Goal: Navigation & Orientation: Find specific page/section

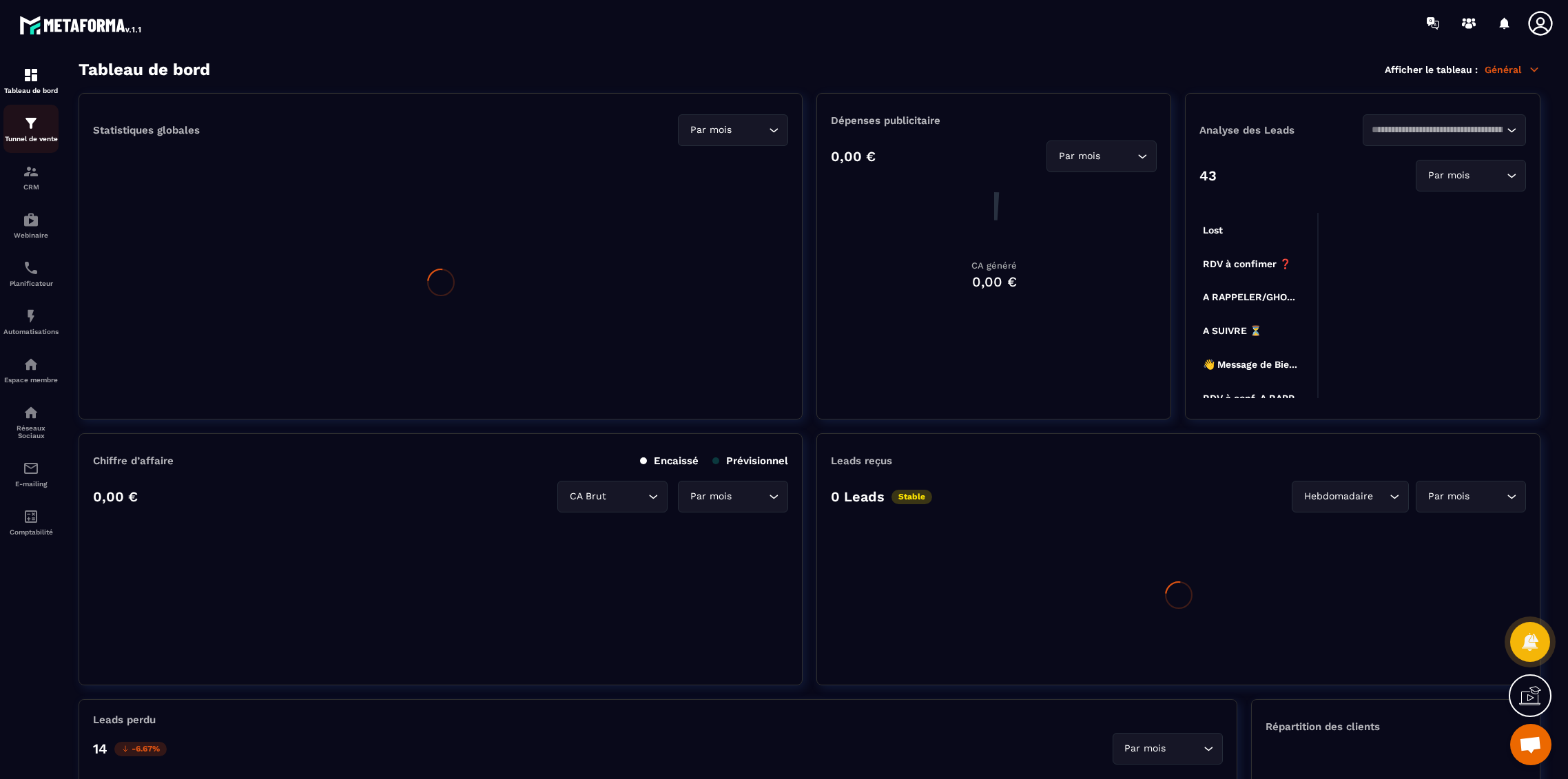
click at [31, 134] on div "Tunnel de vente" at bounding box center [31, 128] width 55 height 28
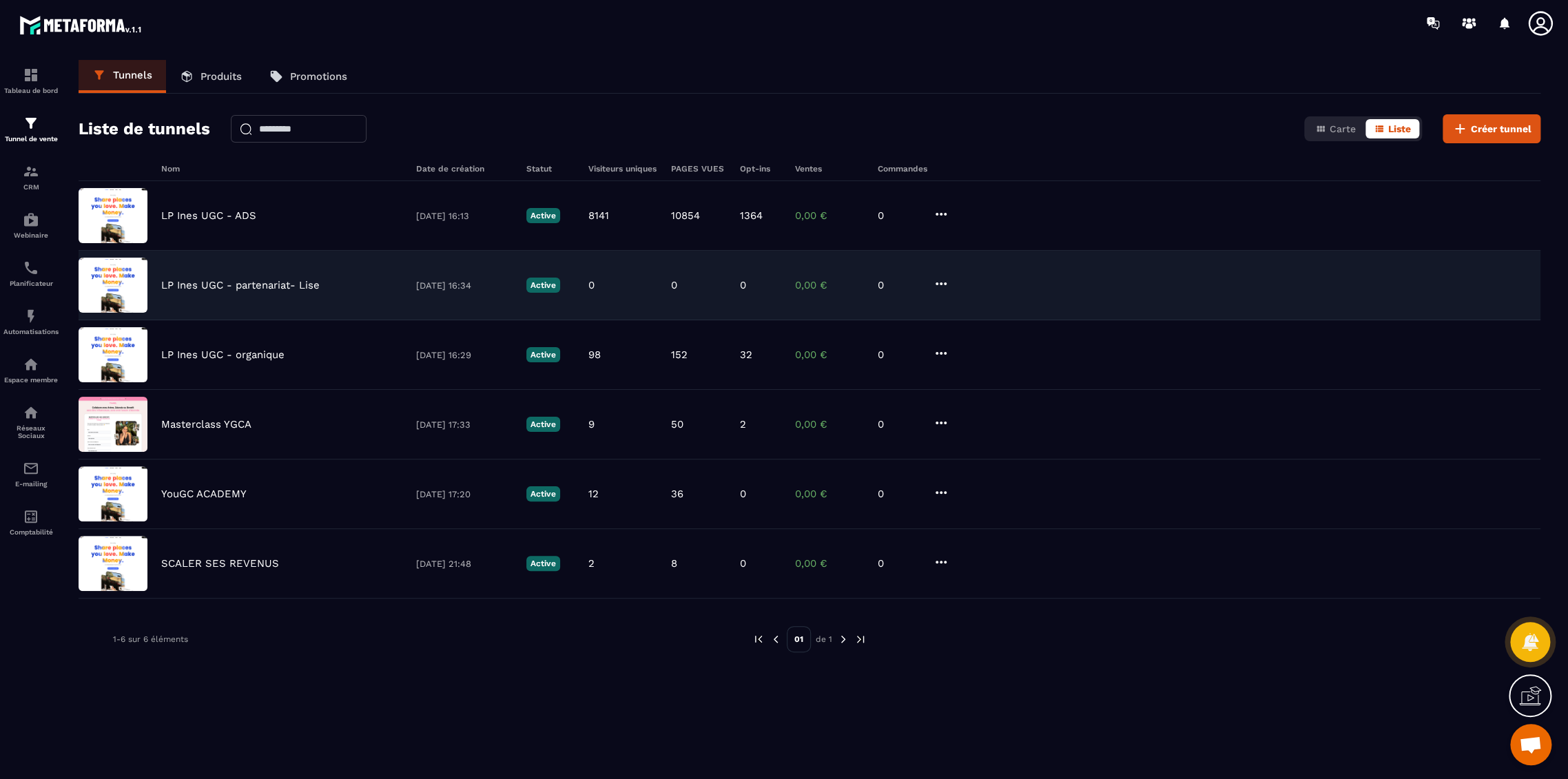
click at [243, 282] on p "LP Ines UGC - partenariat- Lise" at bounding box center [240, 286] width 158 height 13
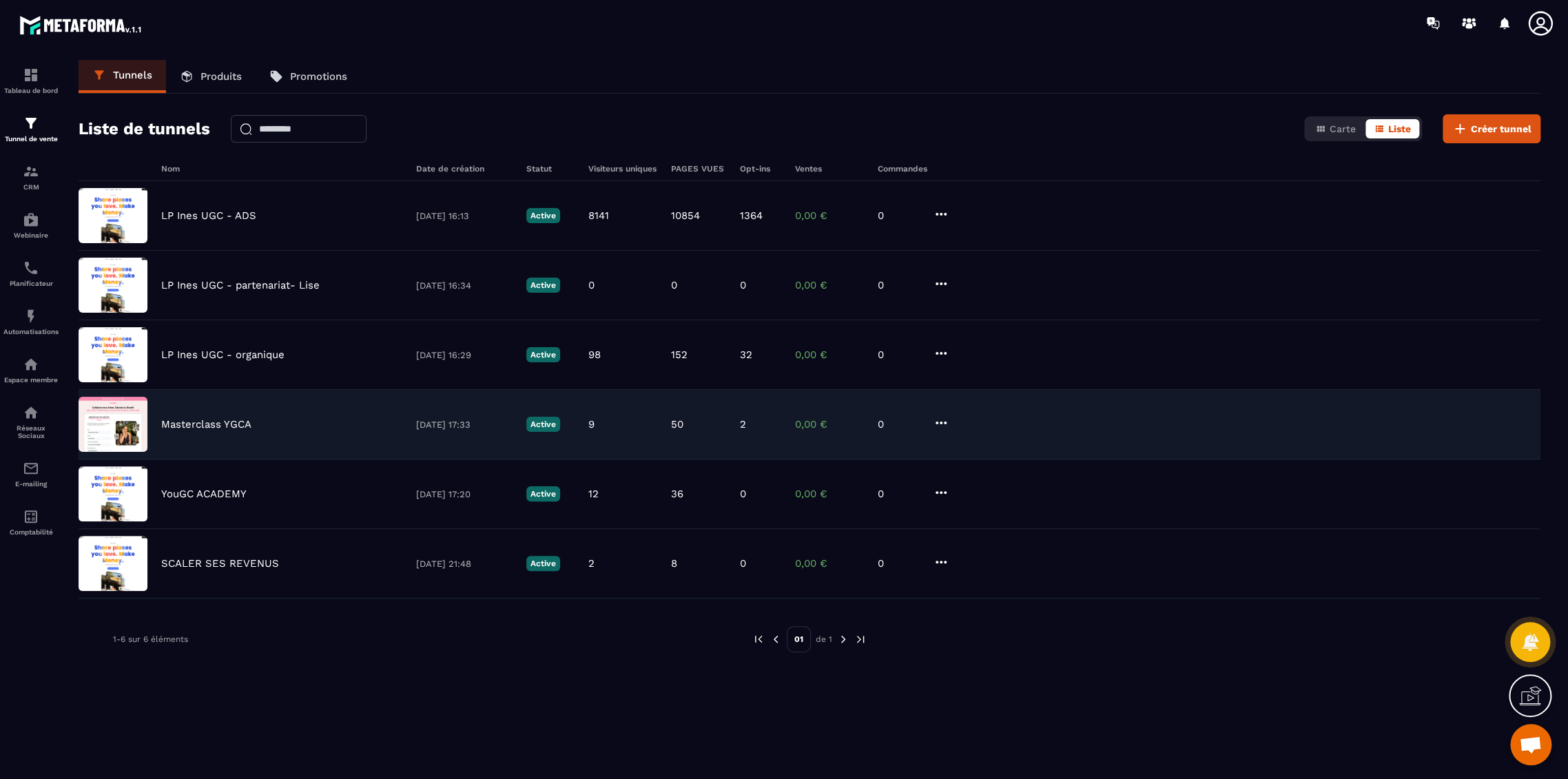
click at [195, 420] on p "Masterclass YGCA" at bounding box center [206, 424] width 90 height 13
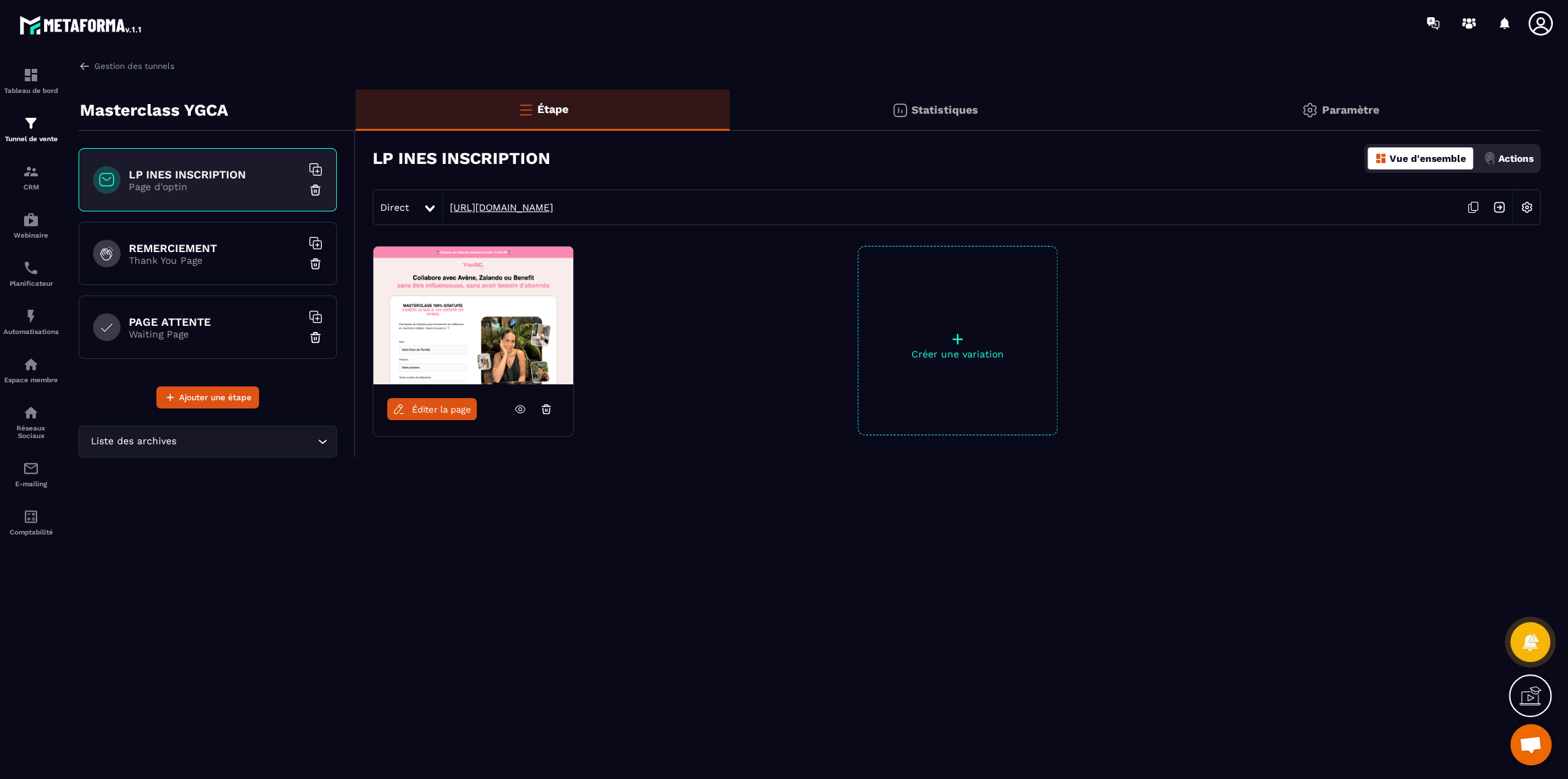
click at [554, 205] on link "[URL][DOMAIN_NAME]" at bounding box center [498, 208] width 111 height 11
click at [237, 323] on h6 "PAGE ATTENTE" at bounding box center [215, 322] width 173 height 13
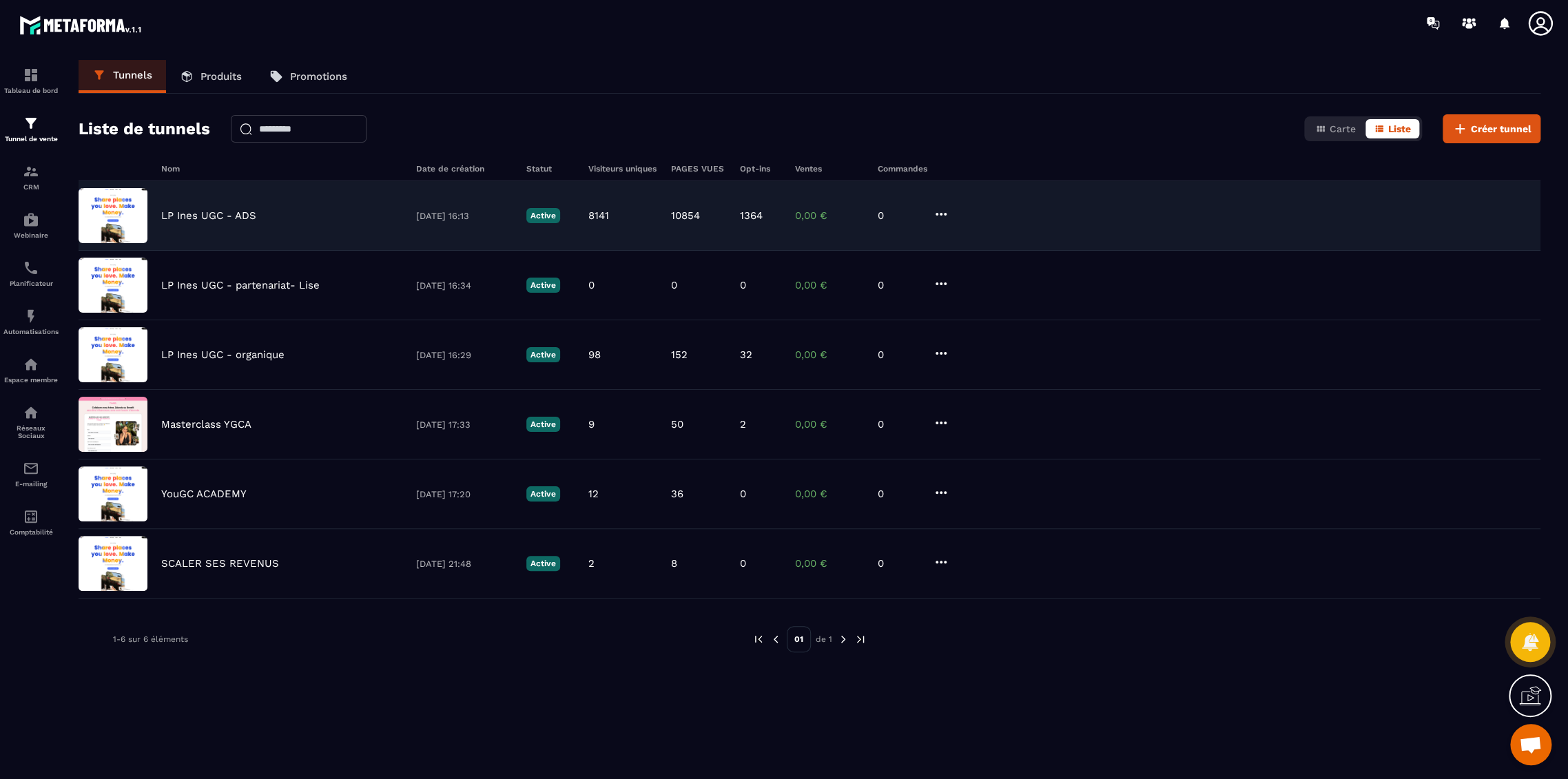
click at [208, 211] on p "LP Ines UGC - ADS" at bounding box center [208, 216] width 95 height 13
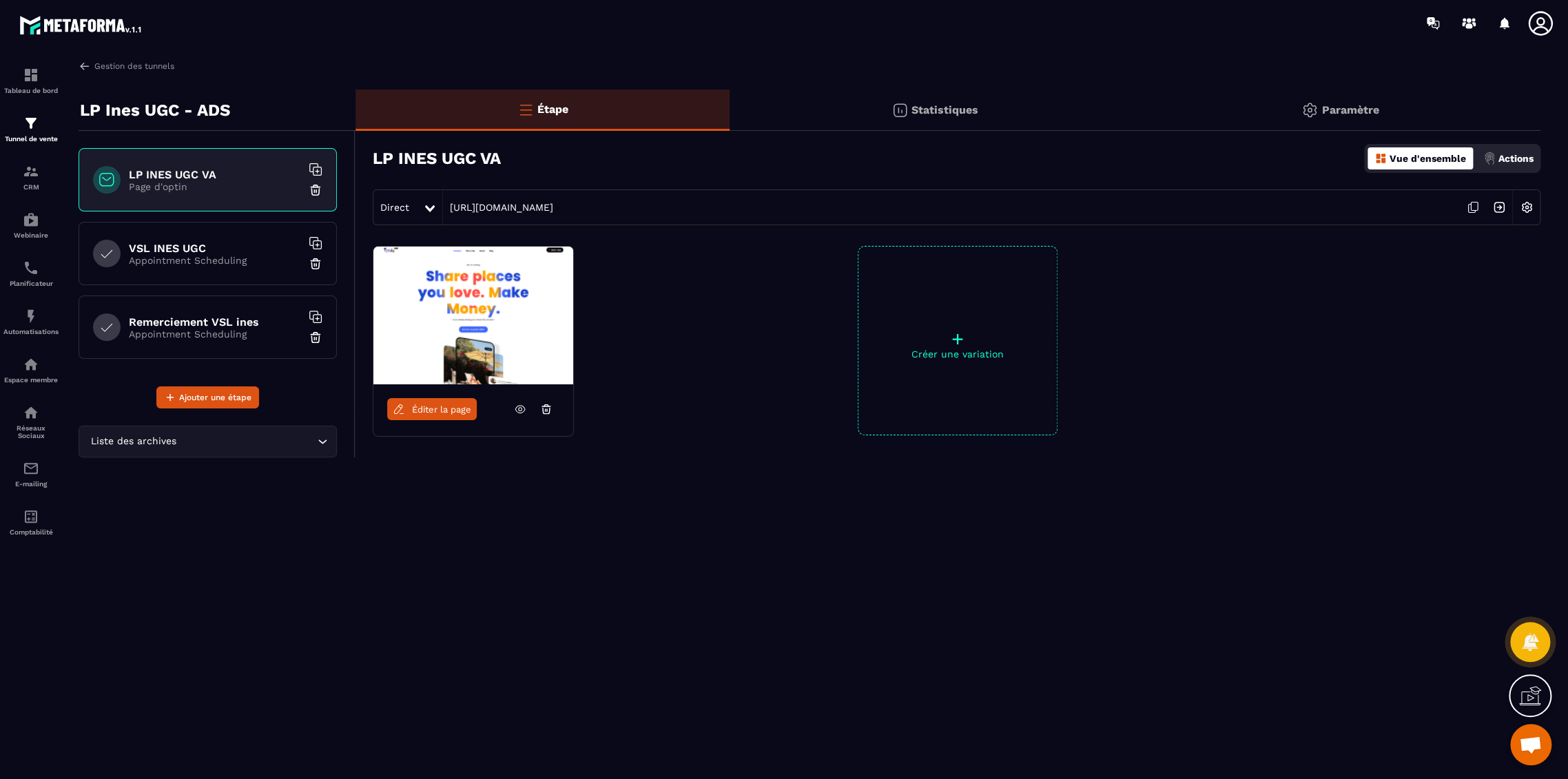
click at [1545, 31] on icon at bounding box center [1540, 23] width 28 height 28
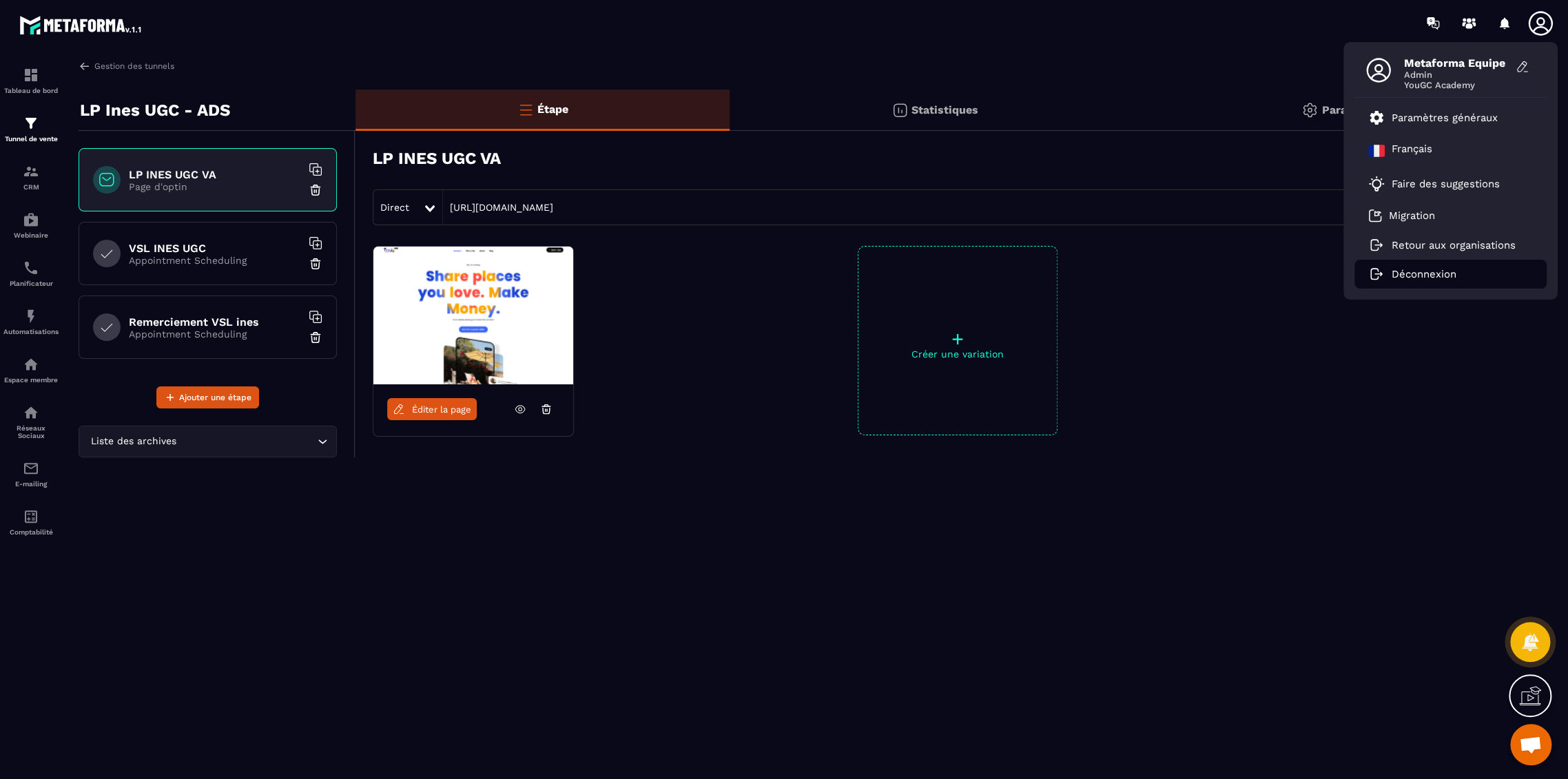
click at [1446, 282] on li "Déconnexion" at bounding box center [1451, 274] width 192 height 29
